Goal: Task Accomplishment & Management: Complete application form

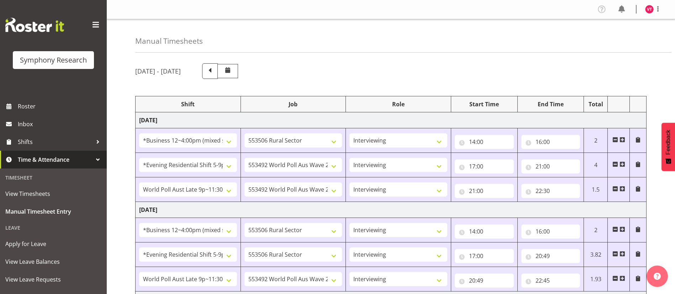
select select "81741"
select select "10587"
select select "47"
select select "48116"
select select "10499"
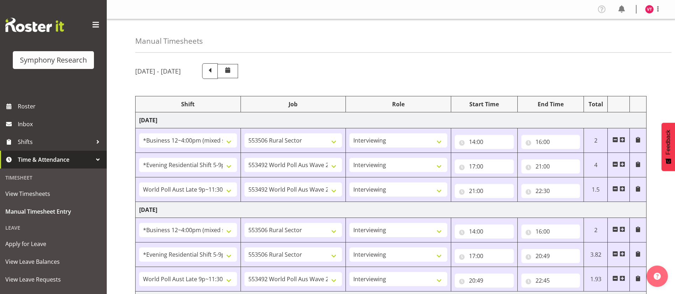
select select "47"
select select "57511"
select select "10499"
select select "47"
select select "81741"
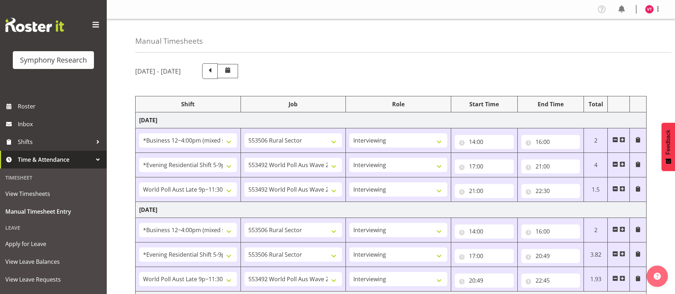
select select "10587"
select select "47"
select select "48116"
select select "10587"
select select "47"
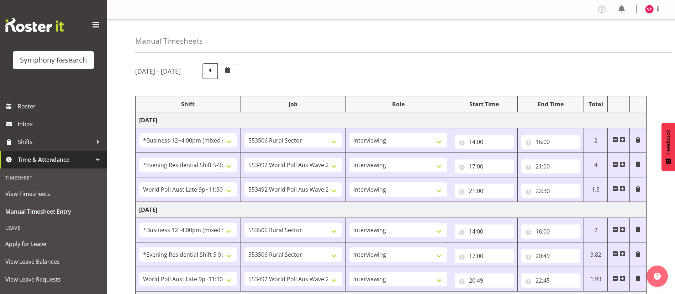
select select "57511"
select select "10499"
select select "47"
select select "81741"
select select "10587"
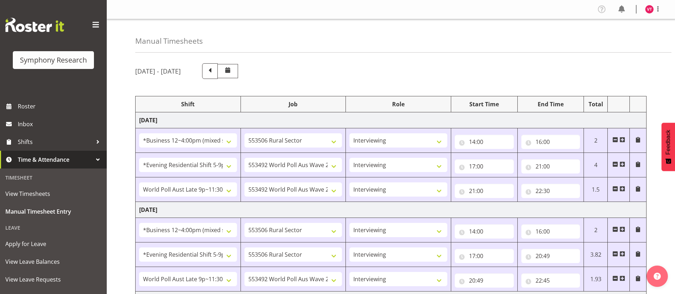
select select "47"
select select "81741"
select select "10527"
select select "47"
select select "48116"
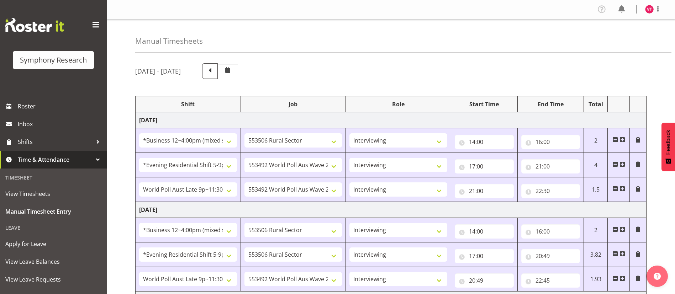
select select "10587"
select select "47"
select select "48116"
select select "10499"
select select "47"
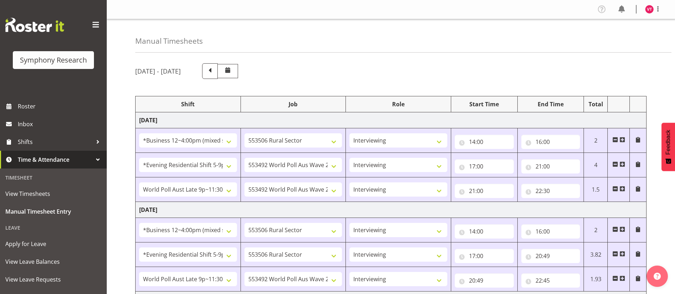
select select "57511"
select select "10499"
select select "47"
select select "81741"
select select "10587"
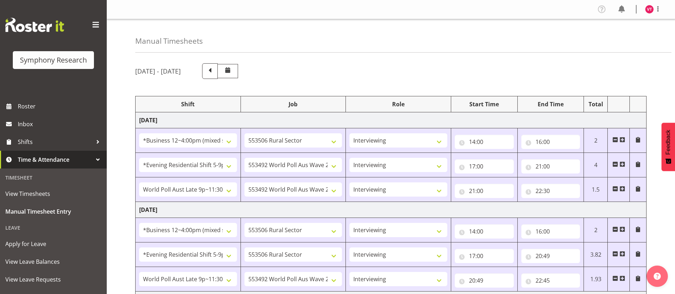
select select "47"
select select "48116"
select select "10587"
select select "47"
select select "48116"
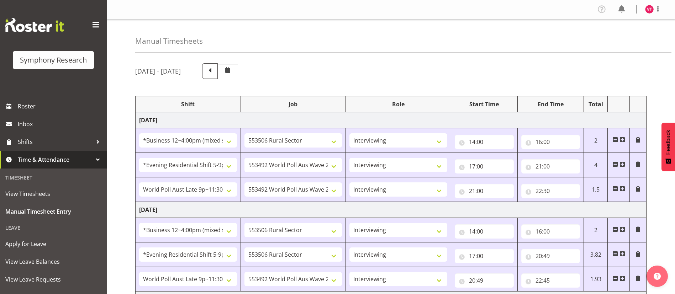
select select "10527"
select select "47"
select select "57511"
select select "10499"
select select "47"
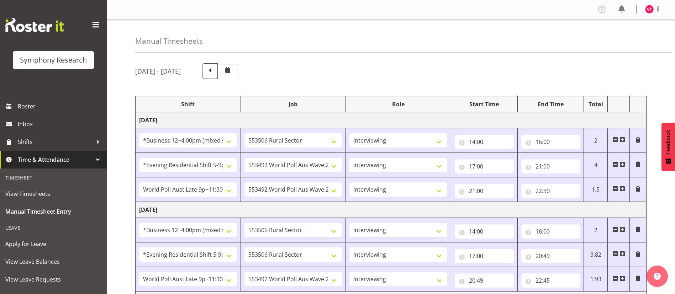
scroll to position [420, 0]
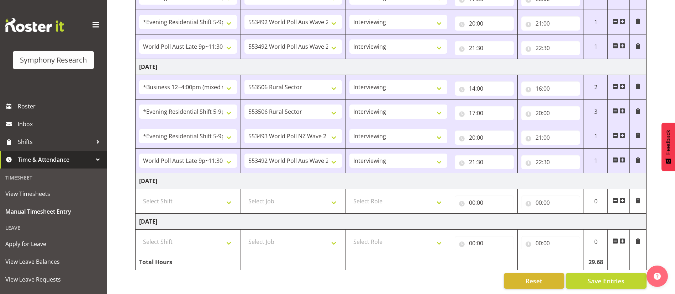
click at [599, 276] on span "Save Entries" at bounding box center [605, 280] width 37 height 9
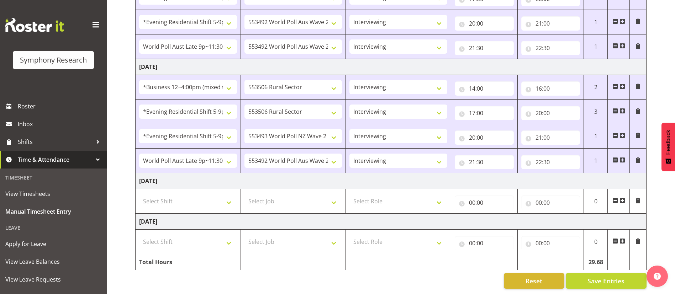
click at [599, 276] on span "Save Entries" at bounding box center [605, 280] width 37 height 9
